Goal: Information Seeking & Learning: Learn about a topic

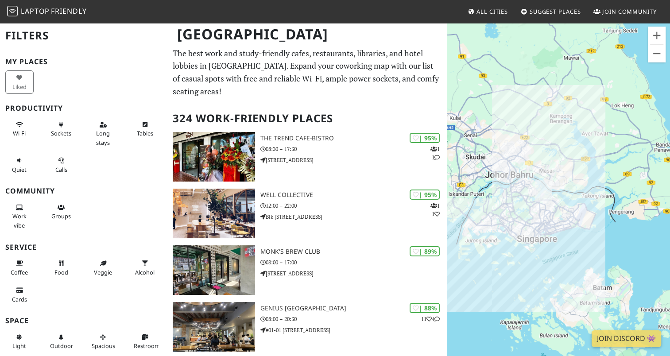
drag, startPoint x: 608, startPoint y: 124, endPoint x: 581, endPoint y: 142, distance: 32.3
click at [581, 142] on div at bounding box center [558, 200] width 223 height 356
click at [657, 37] on button "Zoom in" at bounding box center [656, 36] width 18 height 18
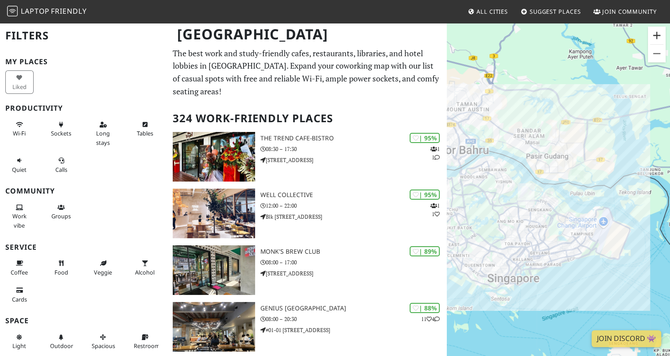
click at [657, 33] on button "Zoom in" at bounding box center [656, 36] width 18 height 18
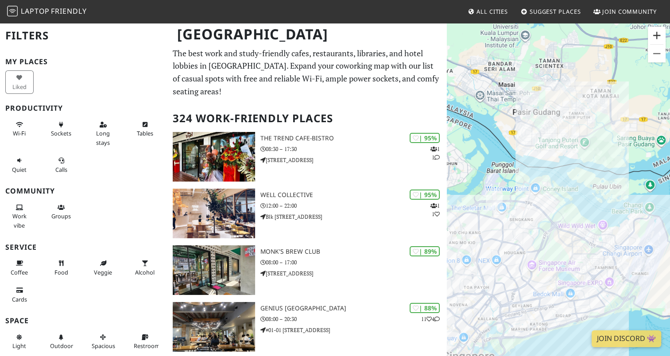
click at [657, 33] on button "Zoom in" at bounding box center [656, 36] width 18 height 18
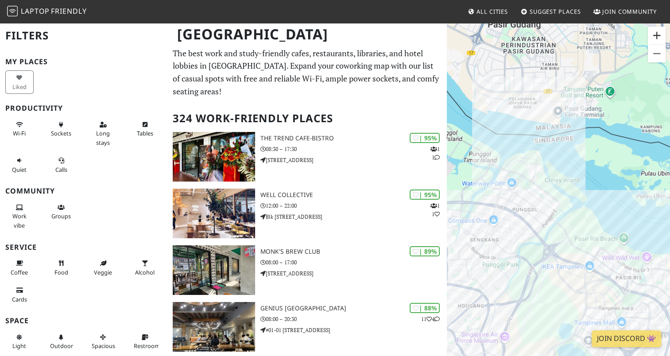
click at [657, 33] on button "Zoom in" at bounding box center [656, 36] width 18 height 18
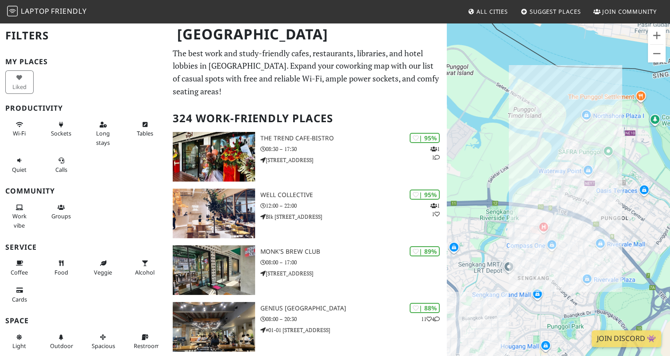
drag, startPoint x: 502, startPoint y: 209, endPoint x: 624, endPoint y: 208, distance: 122.1
click at [624, 208] on div at bounding box center [558, 200] width 223 height 356
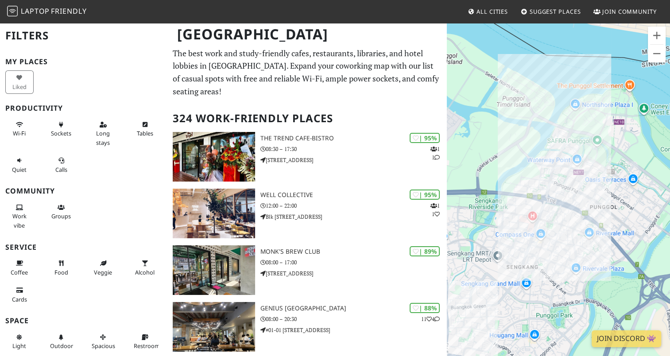
drag, startPoint x: 600, startPoint y: 230, endPoint x: 579, endPoint y: 213, distance: 27.0
click at [579, 213] on div at bounding box center [558, 200] width 223 height 356
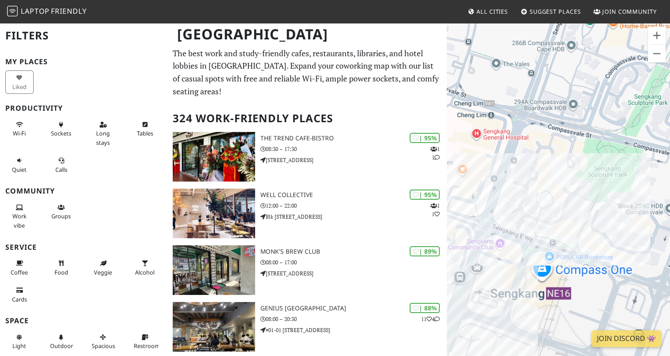
drag, startPoint x: 527, startPoint y: 246, endPoint x: 573, endPoint y: 115, distance: 138.6
click at [574, 105] on div at bounding box center [558, 200] width 223 height 356
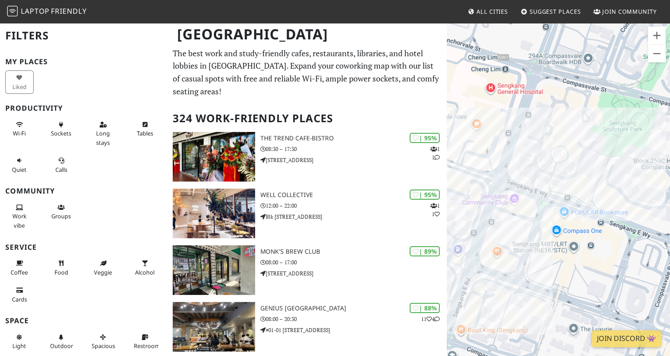
drag, startPoint x: 528, startPoint y: 176, endPoint x: 534, endPoint y: 161, distance: 16.1
click at [534, 161] on div at bounding box center [558, 200] width 223 height 356
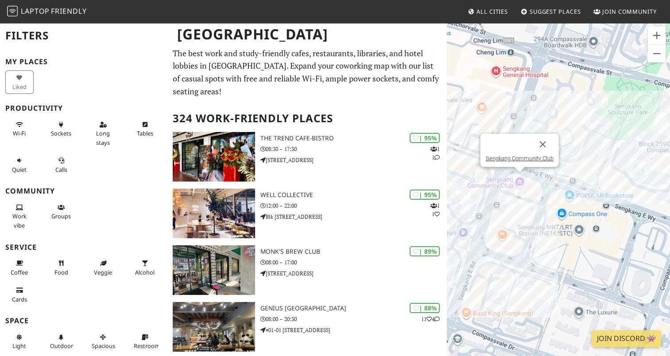
click at [520, 176] on div "Sengkang Community Club" at bounding box center [558, 200] width 223 height 356
click at [520, 154] on div at bounding box center [508, 144] width 46 height 21
click at [522, 162] on div "Sengkang Community Club" at bounding box center [519, 150] width 78 height 33
click at [522, 159] on link "Sengkang Community Club" at bounding box center [519, 158] width 68 height 7
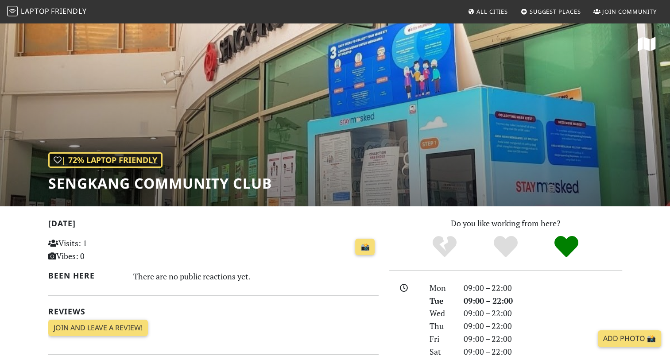
drag, startPoint x: 349, startPoint y: 172, endPoint x: 299, endPoint y: 188, distance: 51.9
click at [299, 188] on div "| 72% Laptop Friendly Sengkang Community Club" at bounding box center [335, 114] width 670 height 184
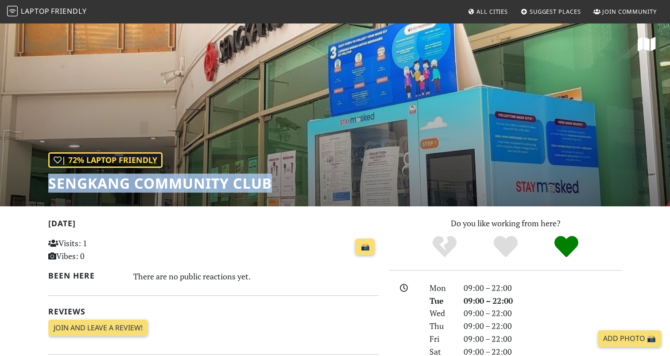
drag, startPoint x: 272, startPoint y: 182, endPoint x: 50, endPoint y: 185, distance: 221.7
click at [50, 185] on h1 "Sengkang Community Club" at bounding box center [159, 183] width 223 height 17
drag, startPoint x: 50, startPoint y: 185, endPoint x: 65, endPoint y: 185, distance: 15.5
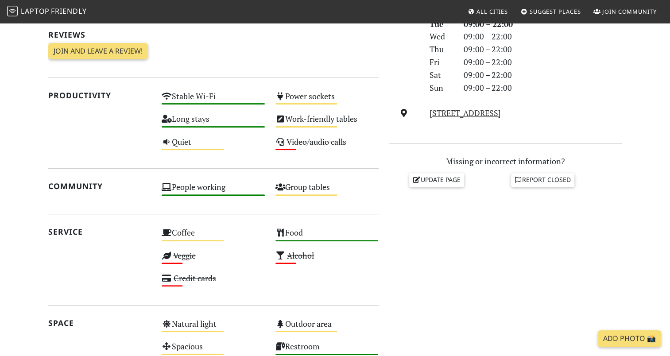
scroll to position [398, 0]
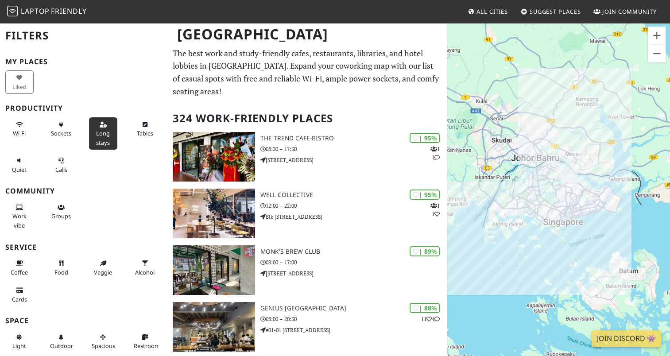
click at [106, 129] on button "Long stays" at bounding box center [103, 133] width 28 height 32
click at [11, 5] on link "Laptop Friendly" at bounding box center [47, 11] width 80 height 15
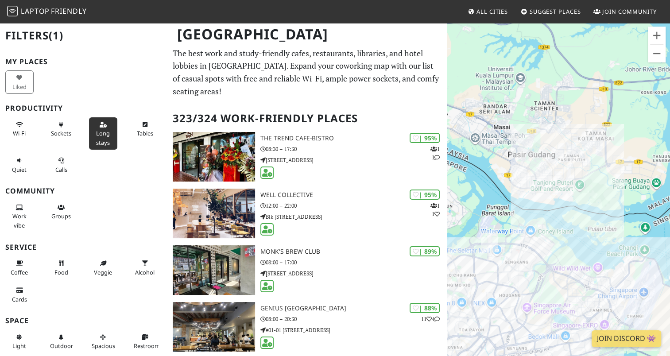
drag, startPoint x: 555, startPoint y: 121, endPoint x: 584, endPoint y: 28, distance: 97.0
click at [584, 29] on div at bounding box center [558, 200] width 223 height 356
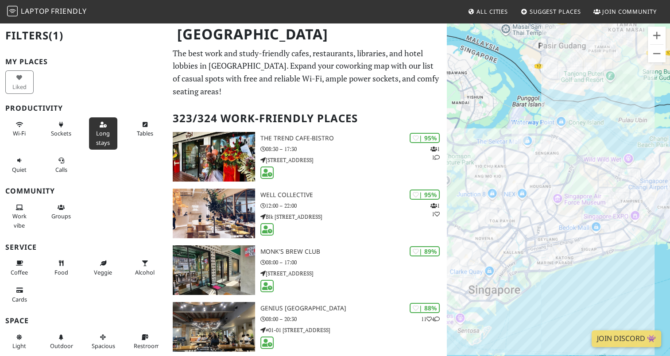
drag, startPoint x: 608, startPoint y: 160, endPoint x: 608, endPoint y: 141, distance: 19.0
click at [608, 141] on div at bounding box center [558, 200] width 223 height 356
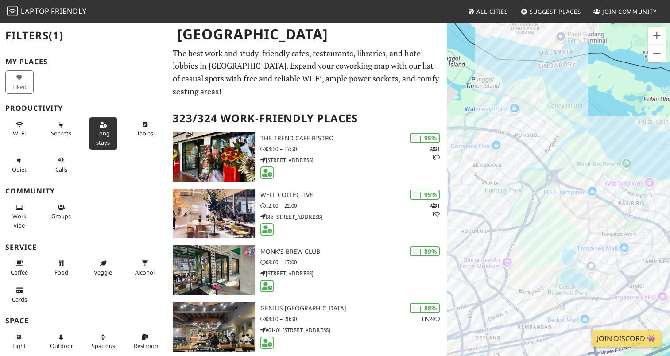
drag, startPoint x: 556, startPoint y: 150, endPoint x: 570, endPoint y: 158, distance: 15.9
click at [570, 158] on div at bounding box center [558, 200] width 223 height 356
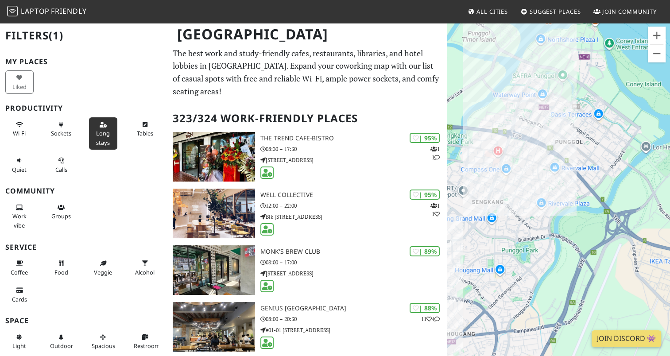
drag, startPoint x: 524, startPoint y: 158, endPoint x: 605, endPoint y: 183, distance: 84.7
click at [603, 182] on div at bounding box center [558, 200] width 223 height 356
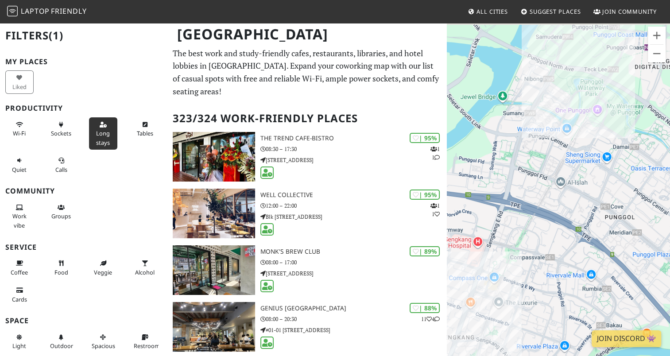
drag, startPoint x: 558, startPoint y: 143, endPoint x: 534, endPoint y: 211, distance: 71.2
click at [534, 211] on div at bounding box center [558, 200] width 223 height 356
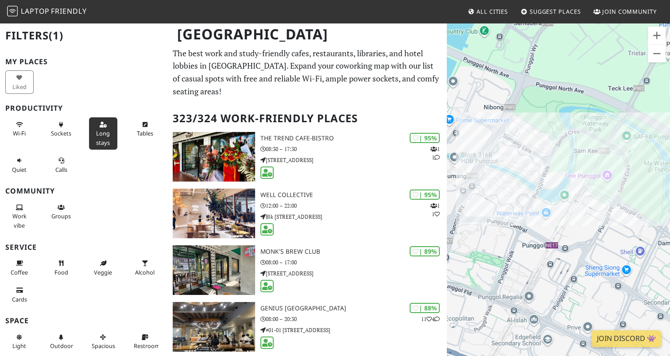
drag, startPoint x: 581, startPoint y: 143, endPoint x: 590, endPoint y: 235, distance: 93.0
click at [590, 235] on div at bounding box center [558, 200] width 223 height 356
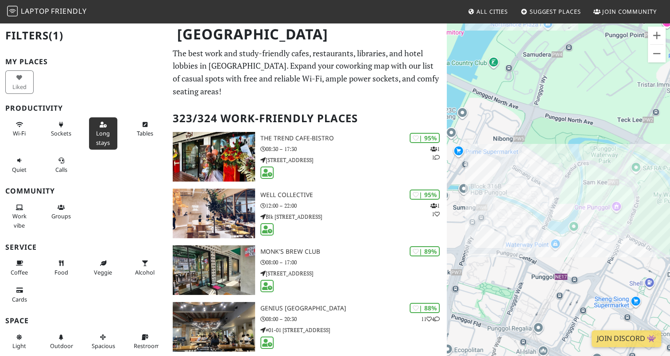
drag, startPoint x: 571, startPoint y: 151, endPoint x: 576, endPoint y: 124, distance: 27.4
click at [576, 124] on div at bounding box center [558, 200] width 223 height 356
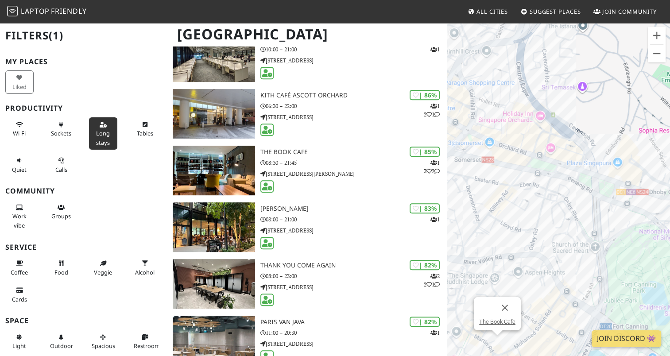
scroll to position [398, 0]
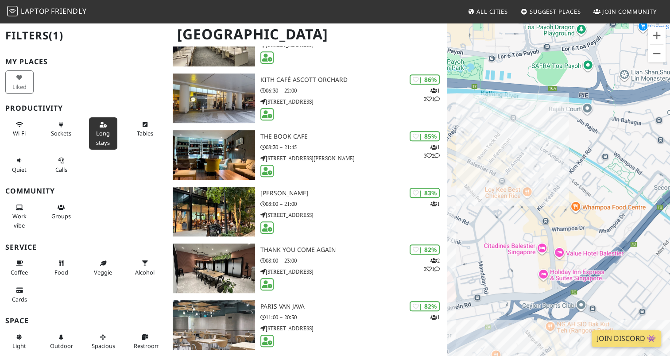
drag, startPoint x: 493, startPoint y: 157, endPoint x: 494, endPoint y: 253, distance: 96.0
click at [495, 253] on div at bounding box center [558, 200] width 223 height 356
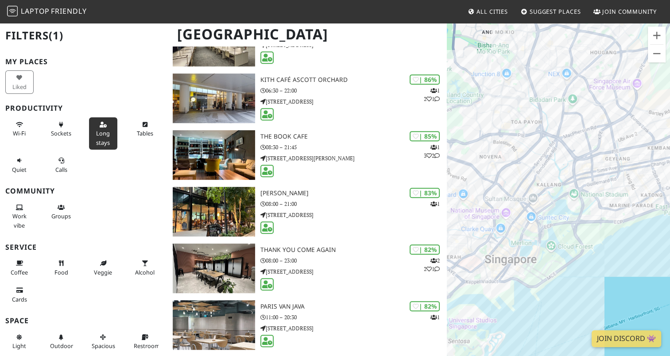
drag, startPoint x: 607, startPoint y: 189, endPoint x: 620, endPoint y: 104, distance: 85.6
click at [620, 104] on div at bounding box center [558, 200] width 223 height 356
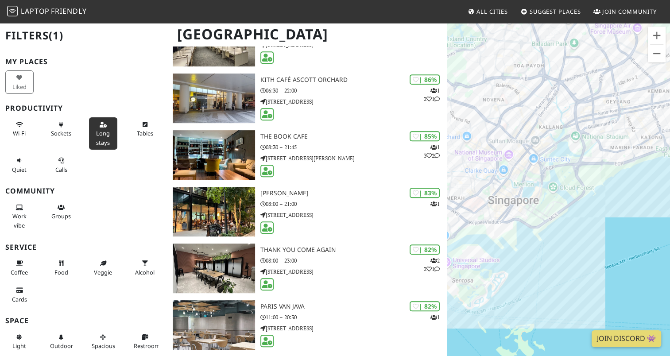
drag, startPoint x: 591, startPoint y: 218, endPoint x: 592, endPoint y: 285, distance: 67.3
click at [592, 285] on div at bounding box center [558, 200] width 223 height 356
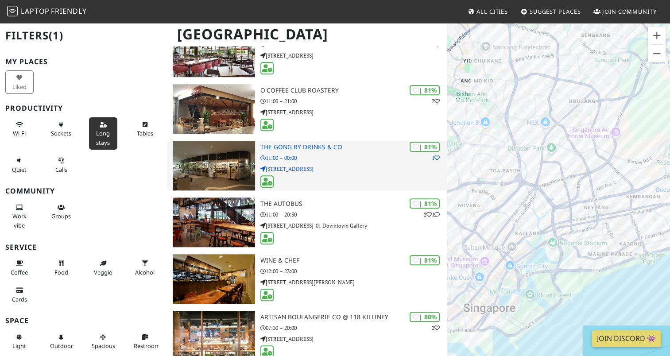
scroll to position [885, 0]
